Goal: Communication & Community: Answer question/provide support

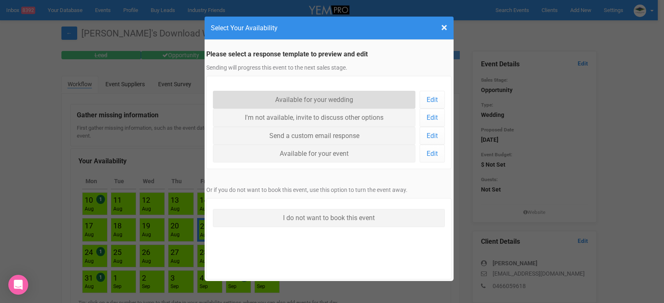
click at [294, 102] on link "Available for your wedding" at bounding box center [314, 100] width 203 height 18
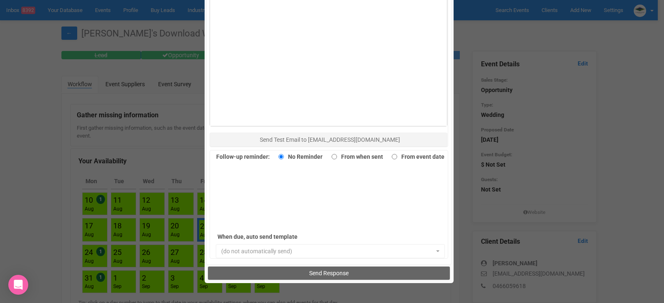
scroll to position [571, 0]
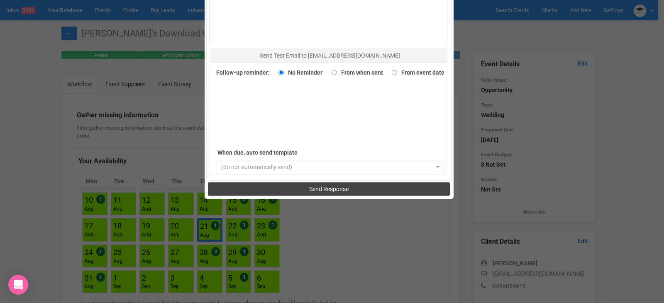
click at [315, 183] on button "Send Response" at bounding box center [329, 189] width 242 height 13
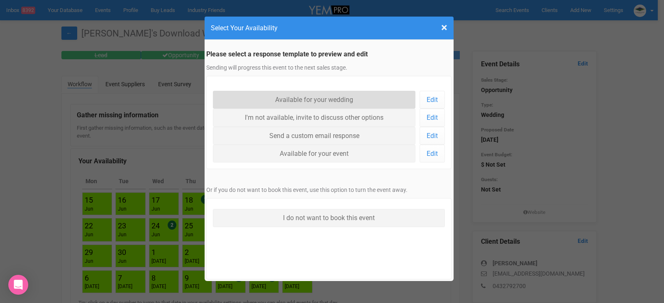
click at [283, 98] on link "Available for your wedding" at bounding box center [314, 100] width 203 height 18
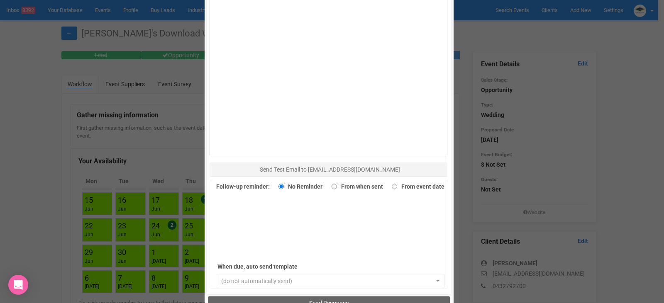
scroll to position [571, 0]
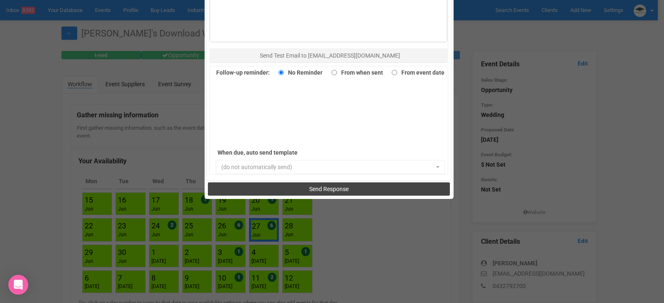
click at [309, 189] on span "Send Response" at bounding box center [328, 189] width 39 height 7
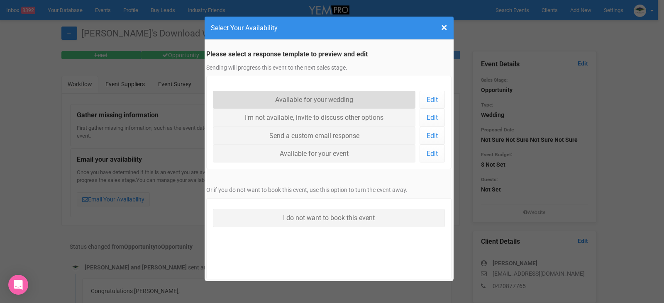
click at [294, 99] on link "Available for your wedding" at bounding box center [314, 100] width 203 height 18
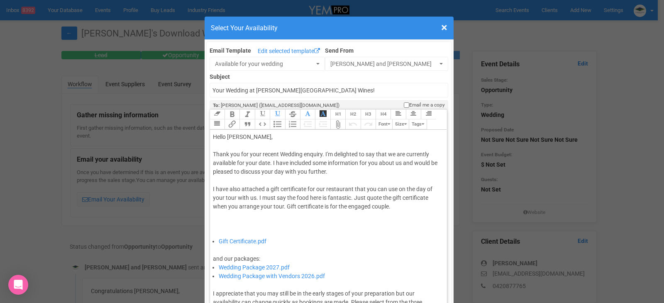
click at [269, 166] on div "Thank you for your recent Wedding enquiry. I'm delighted to say that we are cur…" at bounding box center [327, 193] width 229 height 87
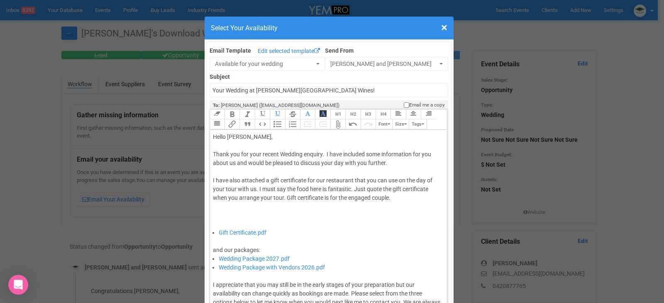
type trix-editor "<div>Hello Izzy,&nbsp;</div><div><br></div><div>Thank you for your recent Weddi…"
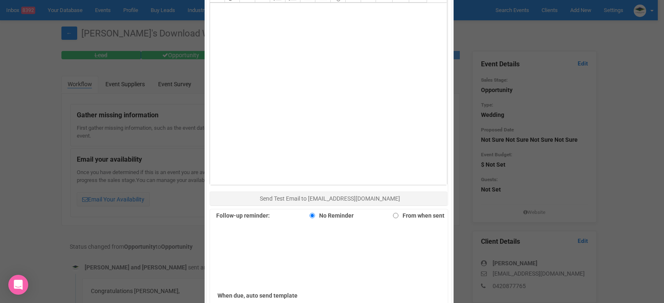
scroll to position [540, 0]
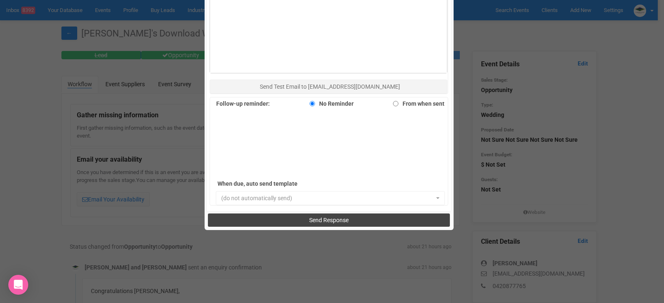
click at [310, 215] on button "Send Response" at bounding box center [329, 220] width 242 height 13
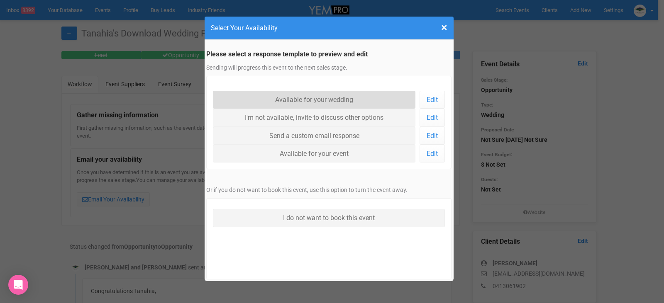
click at [316, 100] on link "Available for your wedding" at bounding box center [314, 100] width 203 height 18
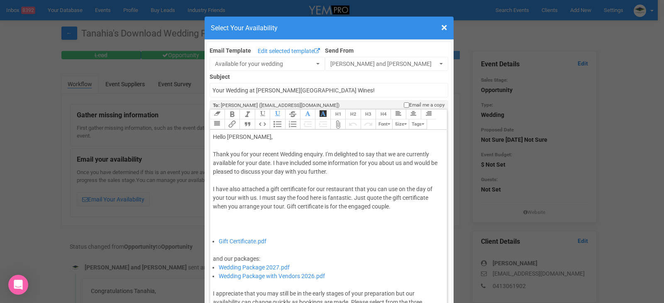
click at [267, 164] on div "Thank you for your recent Wedding enquiry. I'm delighted to say that we are cur…" at bounding box center [327, 193] width 229 height 87
click at [269, 163] on div "Thank you for your recent Wedding enquiry. I'm delighted to say that we are cur…" at bounding box center [327, 193] width 229 height 87
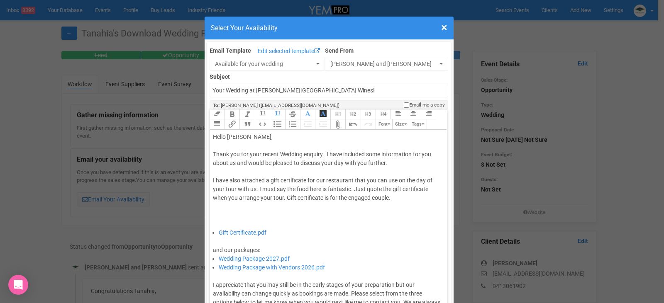
type trix-editor "<div>Hello Tanahia,&nbsp;</div><div><br></div><div>Thank you for your recent We…"
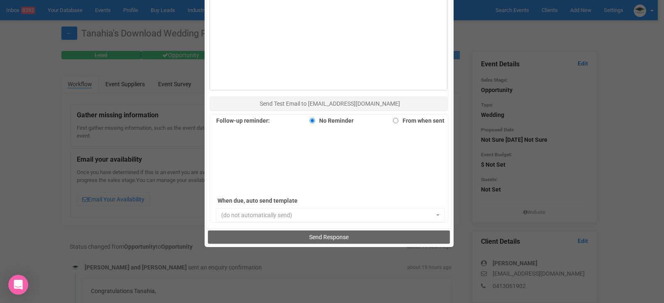
scroll to position [571, 0]
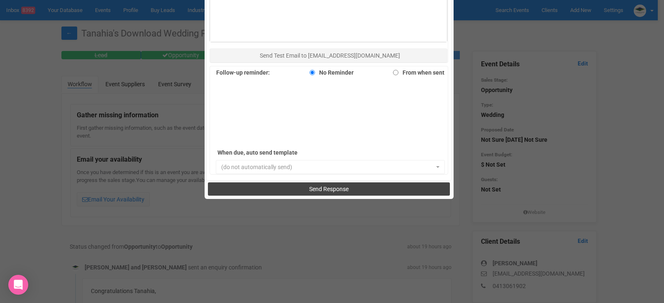
click at [319, 188] on span "Send Response" at bounding box center [328, 189] width 39 height 7
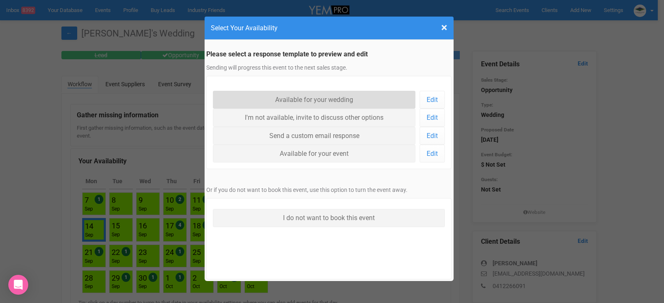
click at [320, 98] on link "Available for your wedding" at bounding box center [314, 100] width 203 height 18
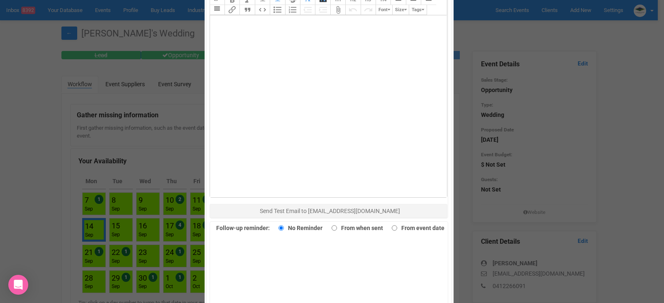
scroll to position [571, 0]
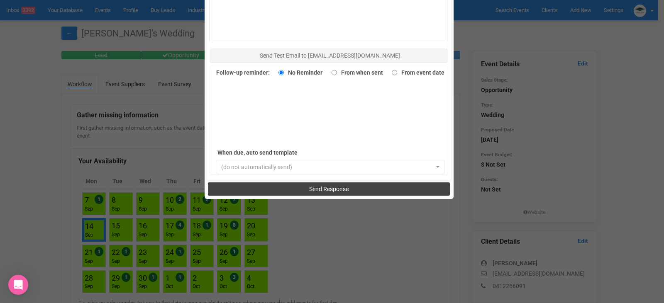
click at [315, 185] on button "Send Response" at bounding box center [329, 189] width 242 height 13
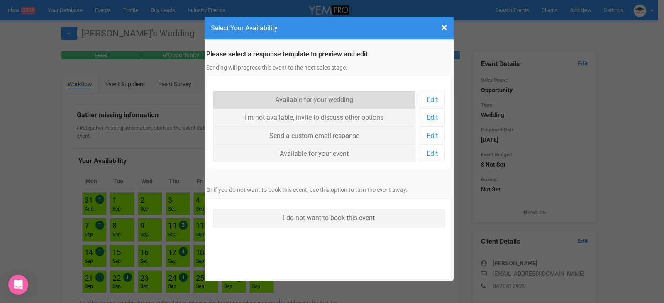
click at [319, 99] on link "Available for your wedding" at bounding box center [314, 100] width 203 height 18
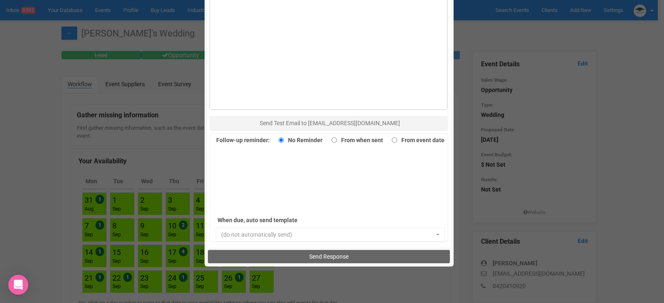
scroll to position [571, 0]
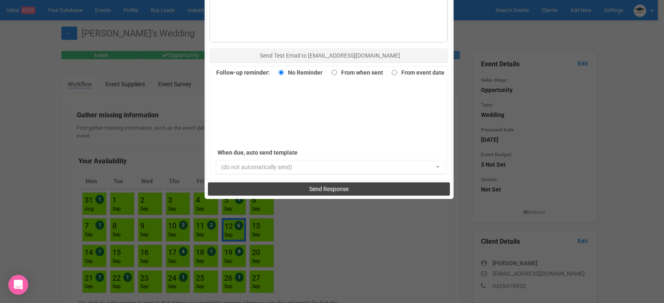
click at [304, 187] on button "Send Response" at bounding box center [329, 189] width 242 height 13
